Goal: Task Accomplishment & Management: Manage account settings

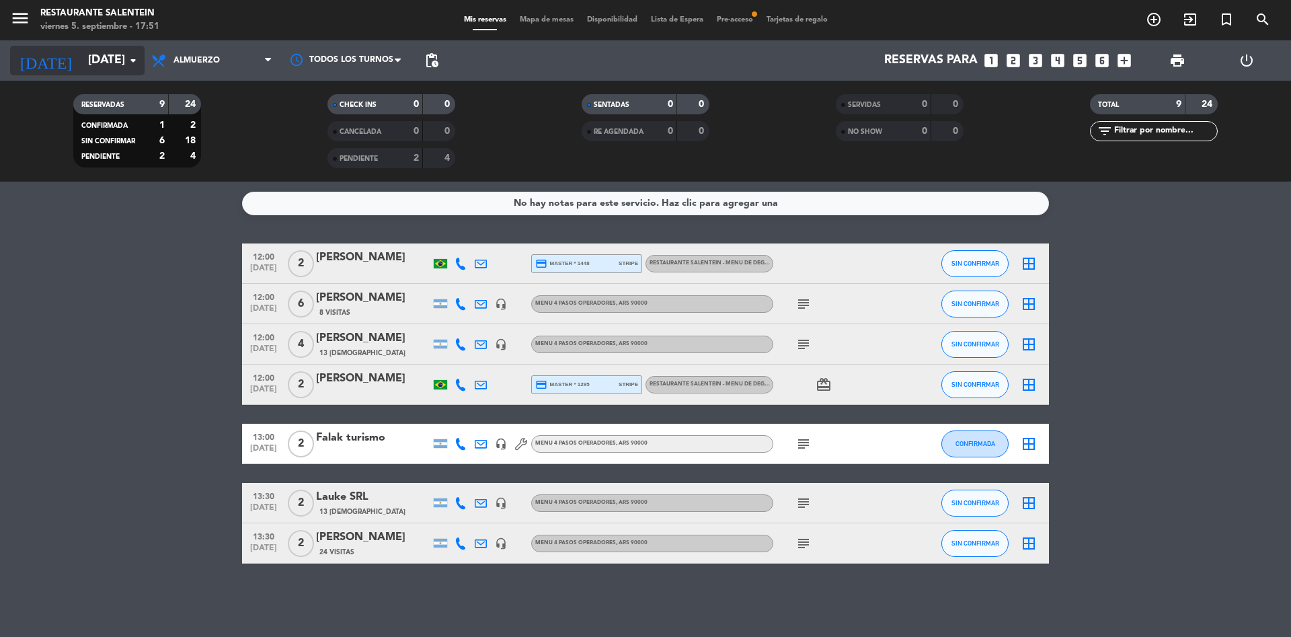
click at [91, 53] on input "[DATE]" at bounding box center [159, 60] width 156 height 27
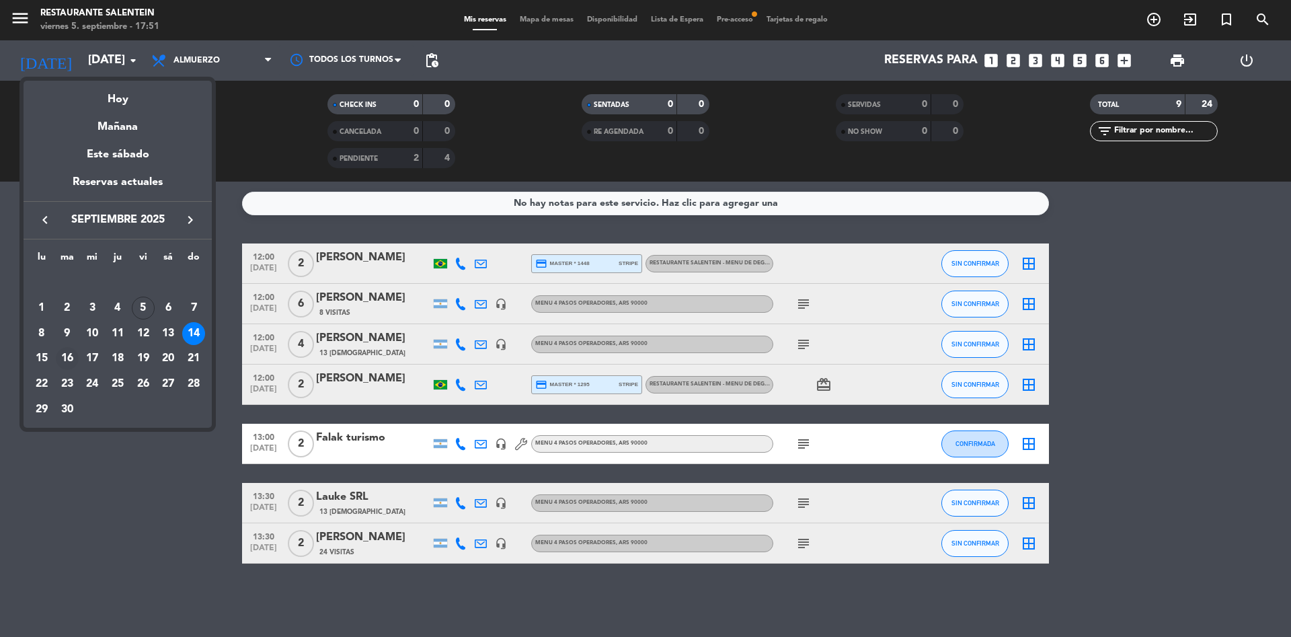
click at [66, 348] on div "16" at bounding box center [67, 358] width 23 height 23
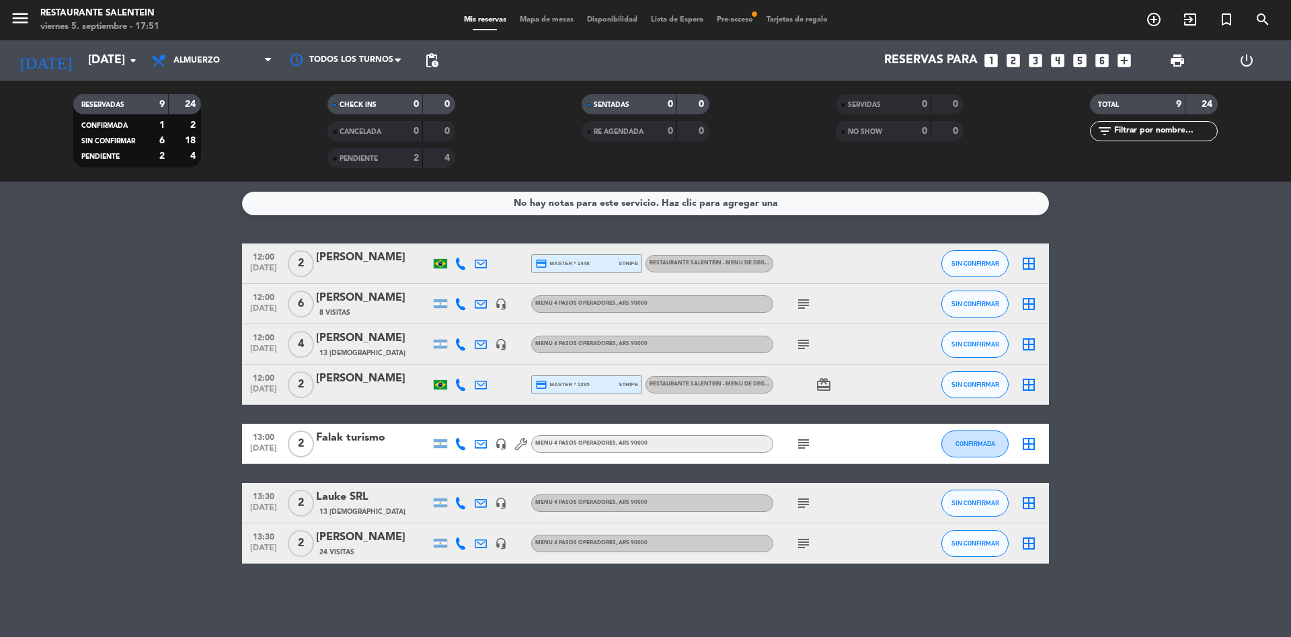
type input "[DATE]"
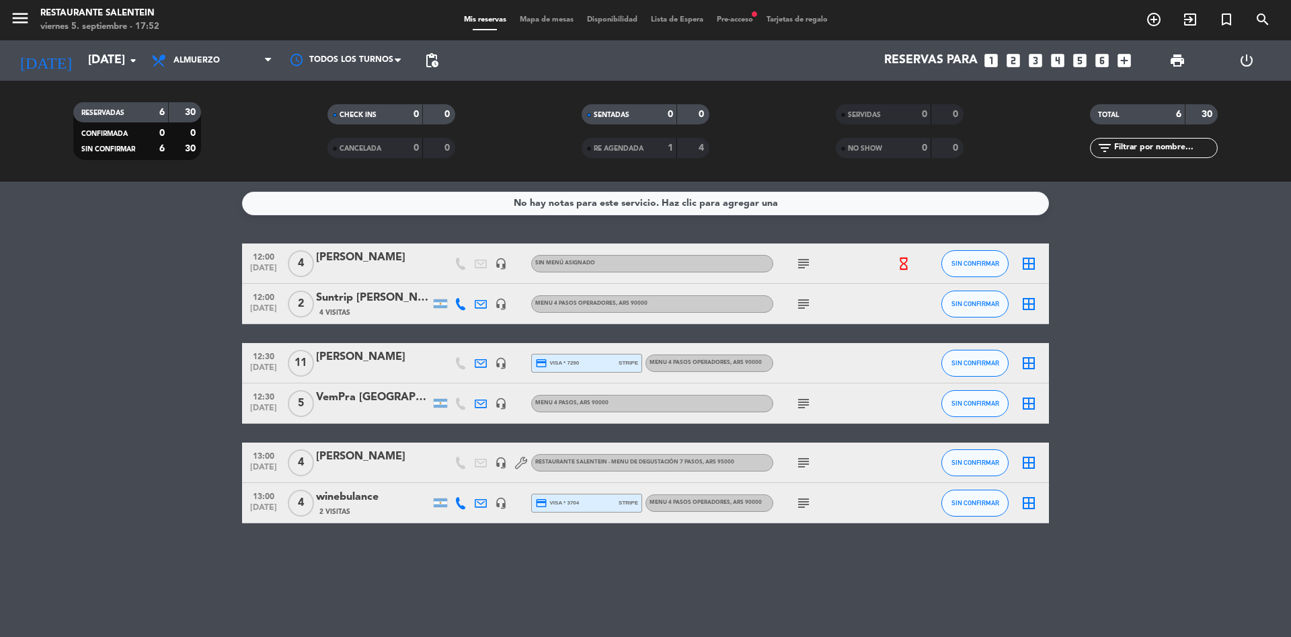
click at [743, 26] on div "menu Restaurante Salentein [DATE] 5. septiembre - 17:52 Mis reservas Mapa de me…" at bounding box center [645, 20] width 1291 height 40
click at [742, 19] on span "Pre-acceso fiber_manual_record" at bounding box center [735, 19] width 50 height 7
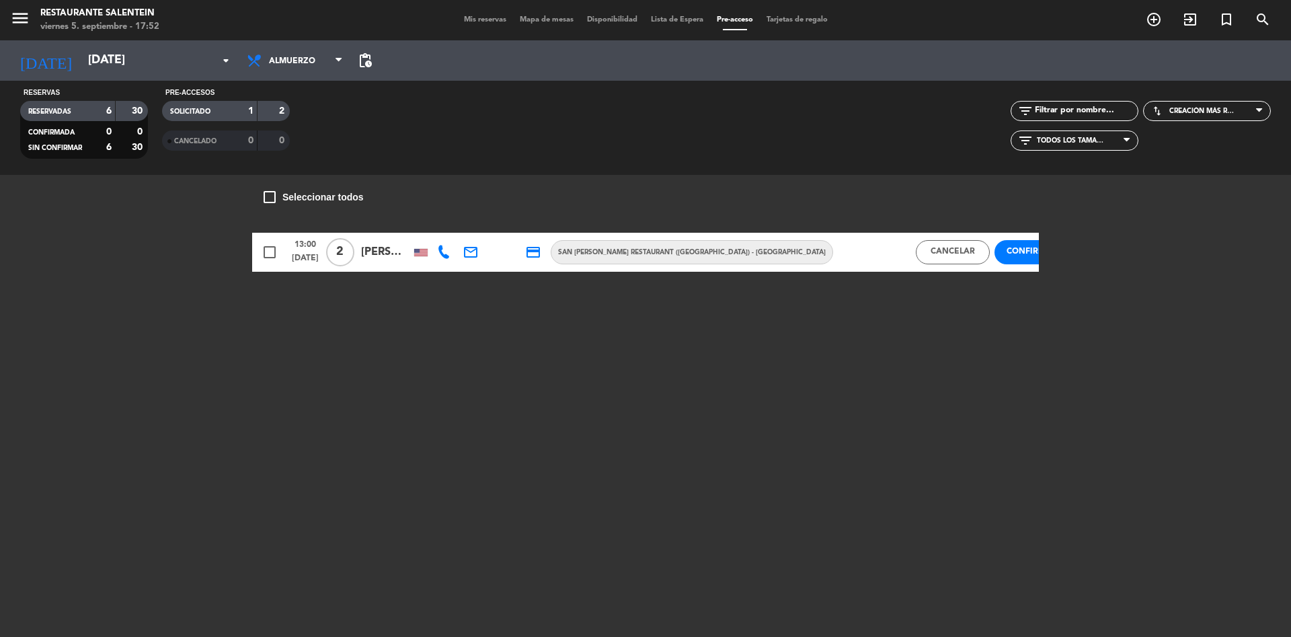
click at [995, 252] on button "Confirmar" at bounding box center [1032, 252] width 74 height 24
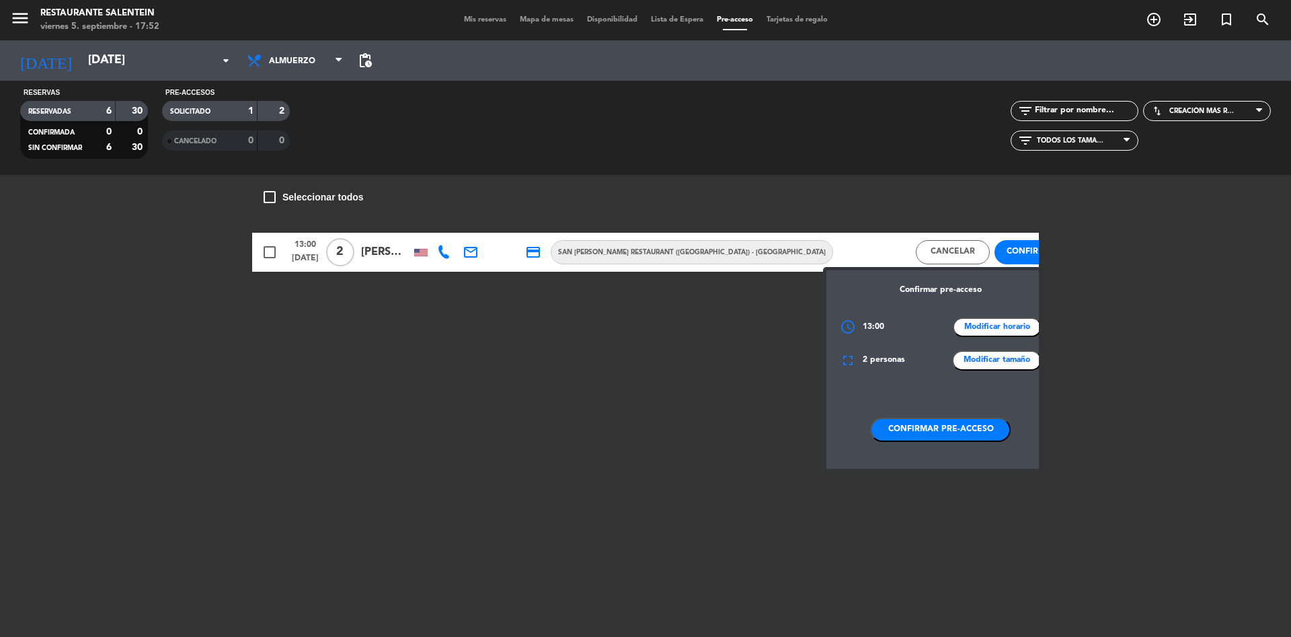
click at [902, 428] on button "Confirmar pre-acceso" at bounding box center [940, 430] width 141 height 24
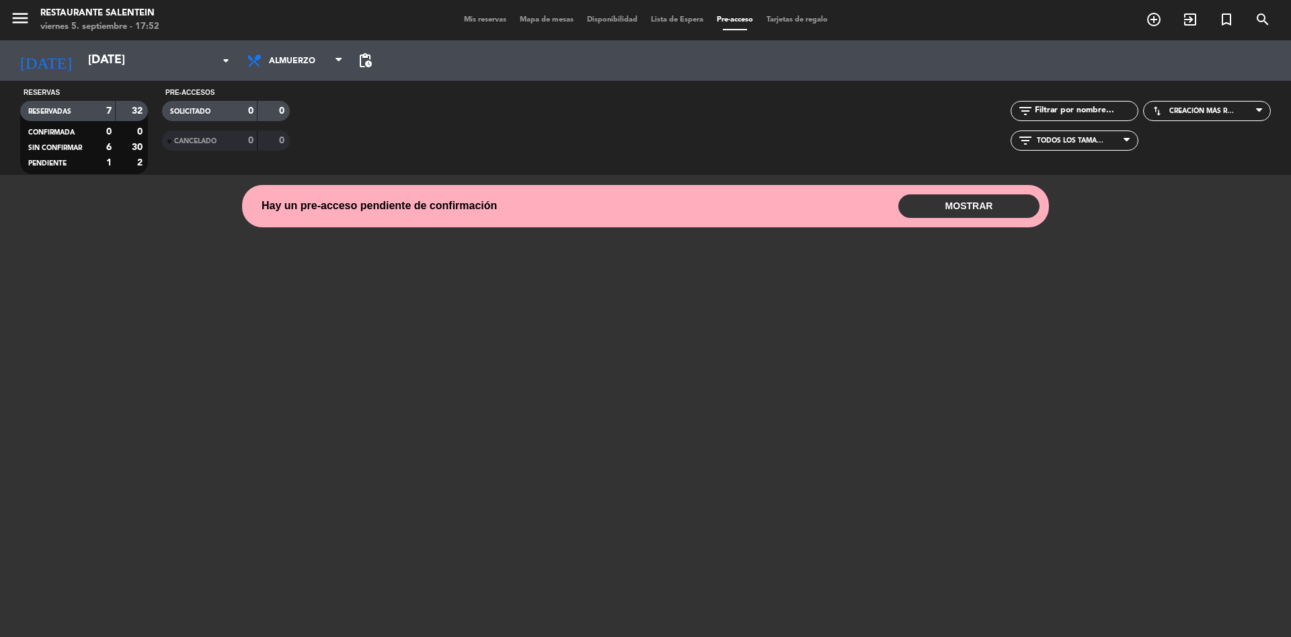
click at [479, 19] on span "Mis reservas" at bounding box center [485, 19] width 56 height 7
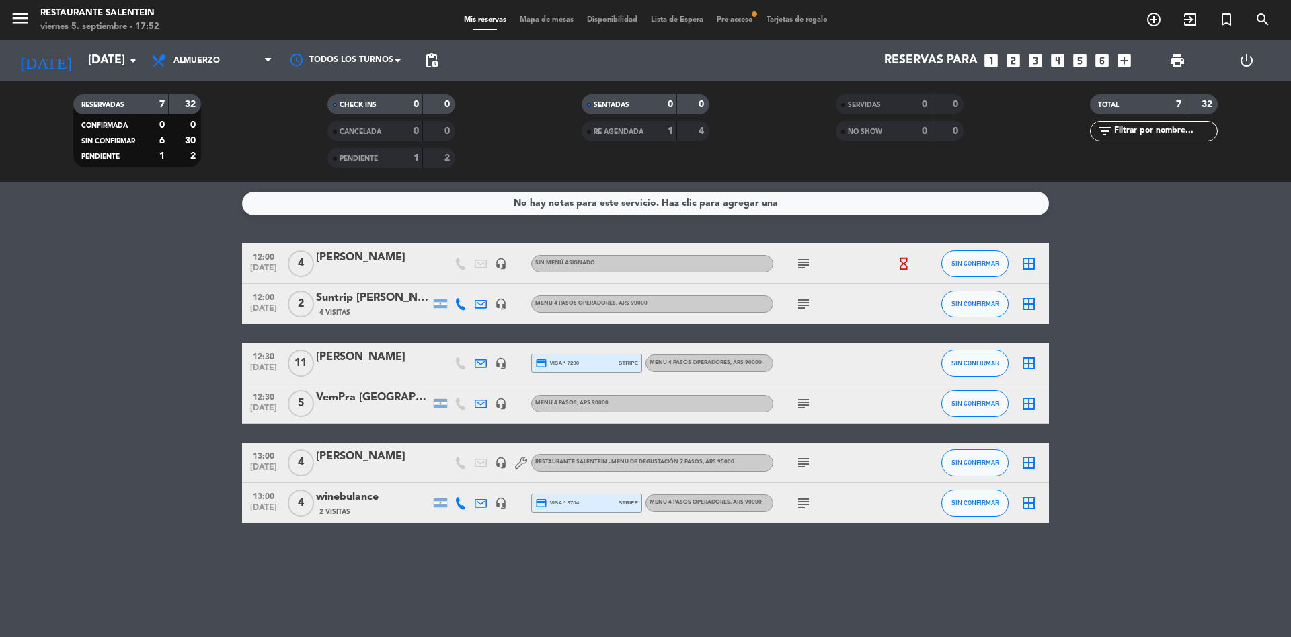
click at [391, 264] on div "[PERSON_NAME]" at bounding box center [373, 257] width 114 height 17
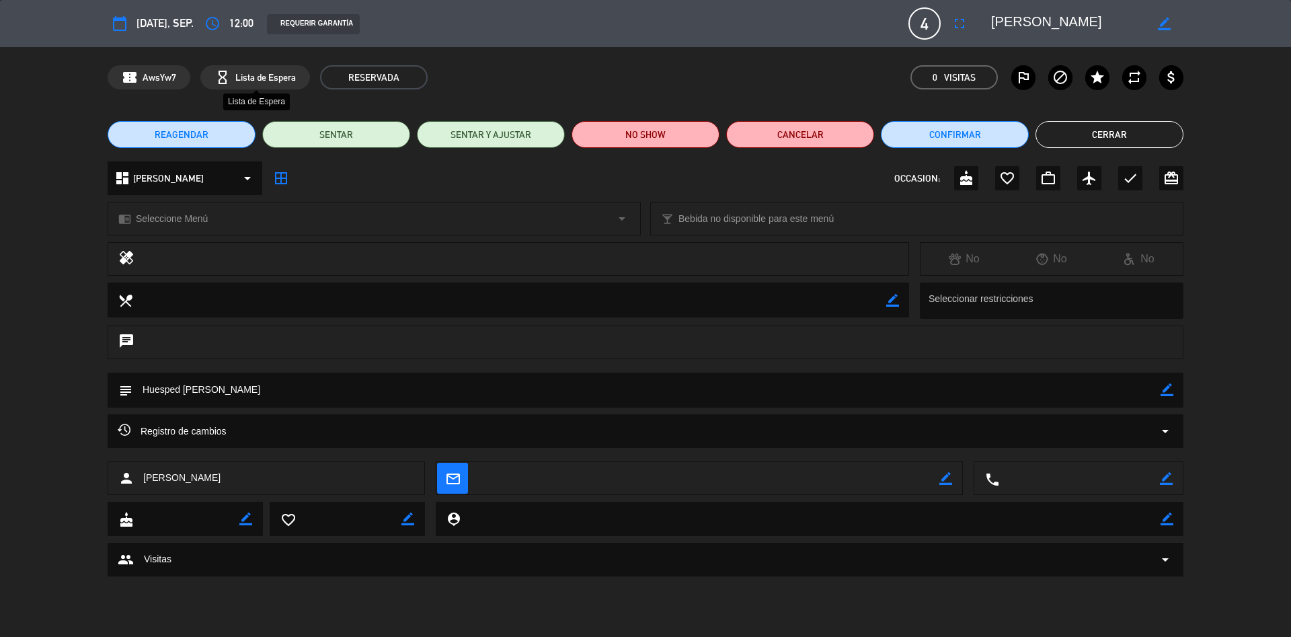
click at [277, 76] on span "Lista de Espera" at bounding box center [265, 77] width 61 height 15
click at [1105, 131] on button "Cerrar" at bounding box center [1110, 134] width 148 height 27
